Goal: Information Seeking & Learning: Learn about a topic

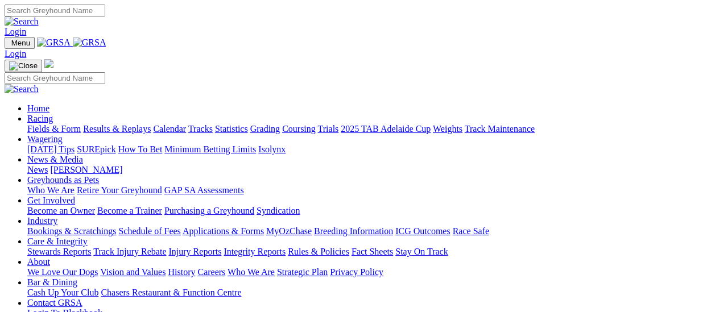
click at [125, 124] on link "Results & Replays" at bounding box center [117, 129] width 68 height 10
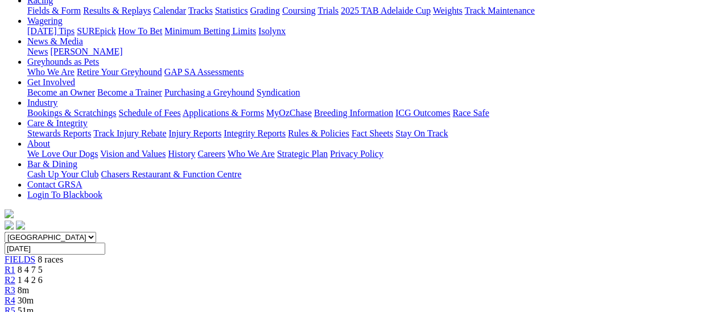
scroll to position [114, 0]
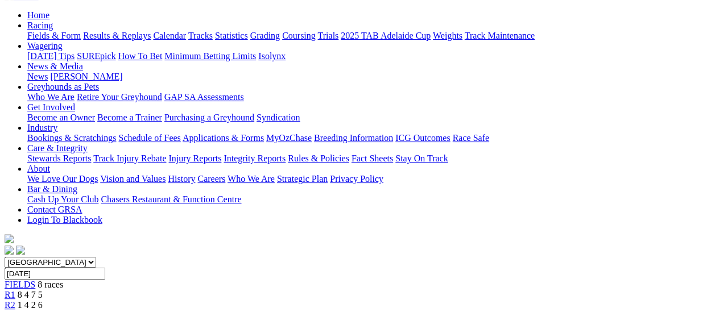
click at [15, 300] on span "R2" at bounding box center [10, 305] width 11 height 10
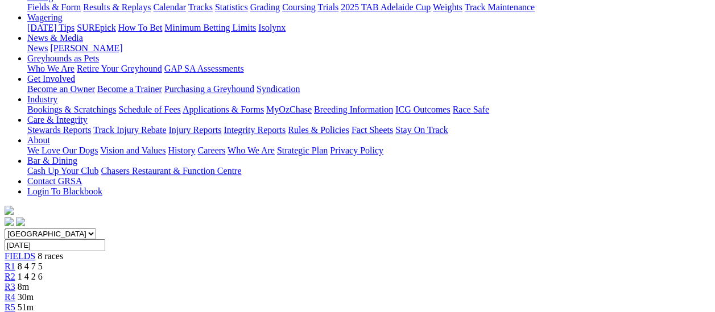
scroll to position [114, 0]
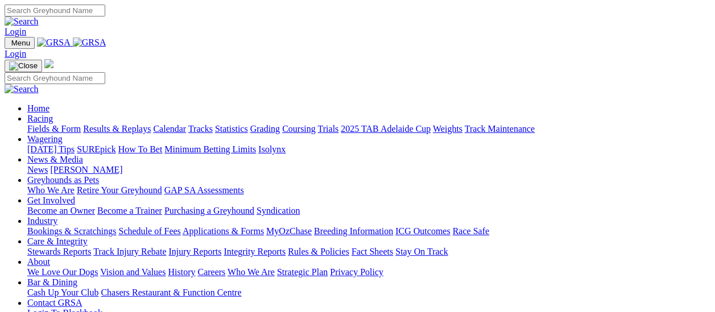
click at [59, 124] on link "Fields & Form" at bounding box center [53, 129] width 53 height 10
click at [50, 124] on link "Fields & Form" at bounding box center [53, 129] width 53 height 10
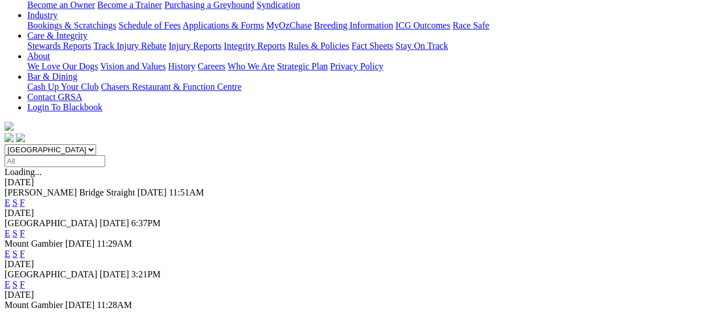
scroll to position [171, 0]
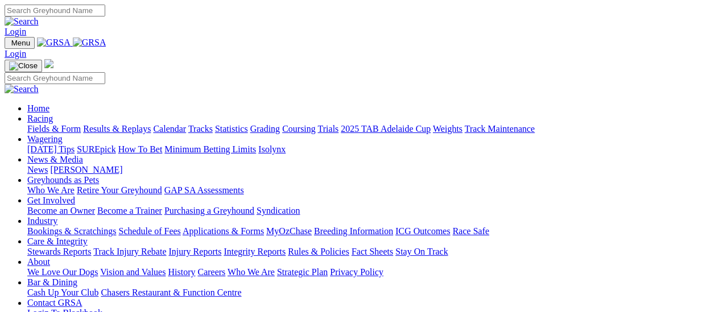
click at [117, 124] on link "Results & Replays" at bounding box center [117, 129] width 68 height 10
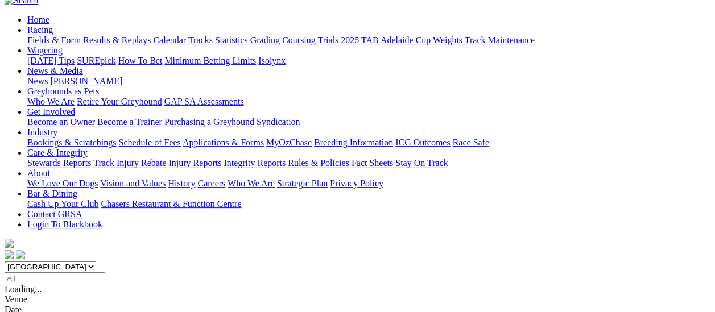
scroll to position [114, 0]
